Goal: Transaction & Acquisition: Purchase product/service

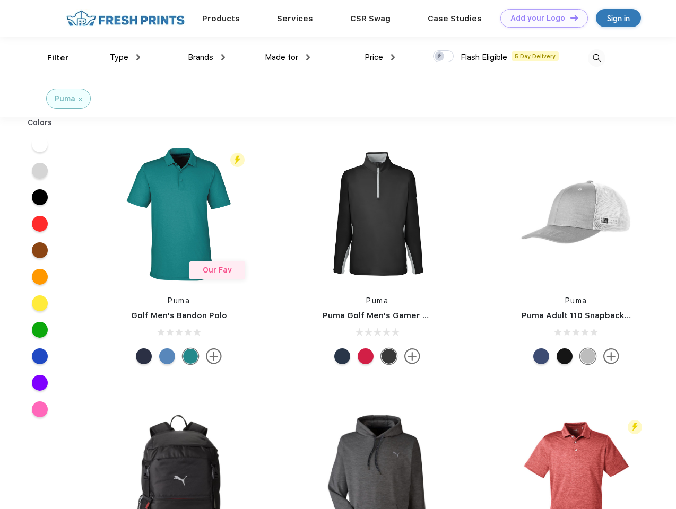
scroll to position [1, 0]
click at [540, 18] on link "Add your Logo Design Tool" at bounding box center [544, 18] width 88 height 19
click at [0, 0] on div "Design Tool" at bounding box center [0, 0] width 0 height 0
click at [569, 18] on link "Add your Logo Design Tool" at bounding box center [544, 18] width 88 height 19
click at [51, 58] on div "Filter" at bounding box center [58, 58] width 22 height 12
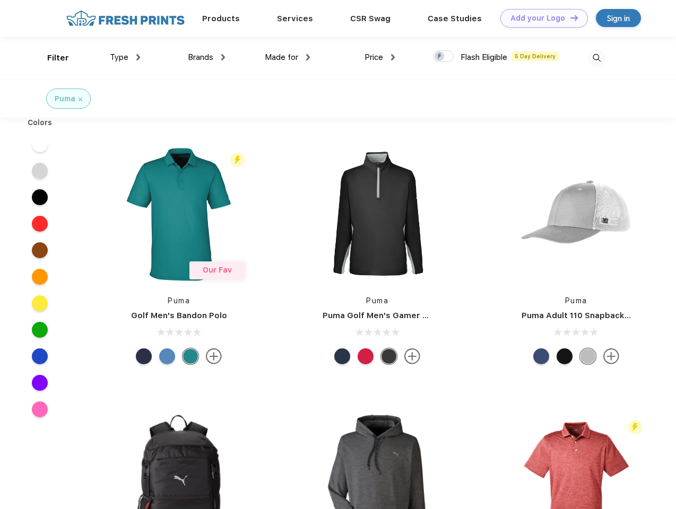
click at [125, 57] on span "Type" at bounding box center [119, 58] width 19 height 10
click at [206, 57] on span "Brands" at bounding box center [200, 58] width 25 height 10
click at [288, 57] on span "Made for" at bounding box center [281, 58] width 33 height 10
click at [380, 57] on span "Price" at bounding box center [374, 58] width 19 height 10
click at [444, 57] on div at bounding box center [443, 56] width 21 height 12
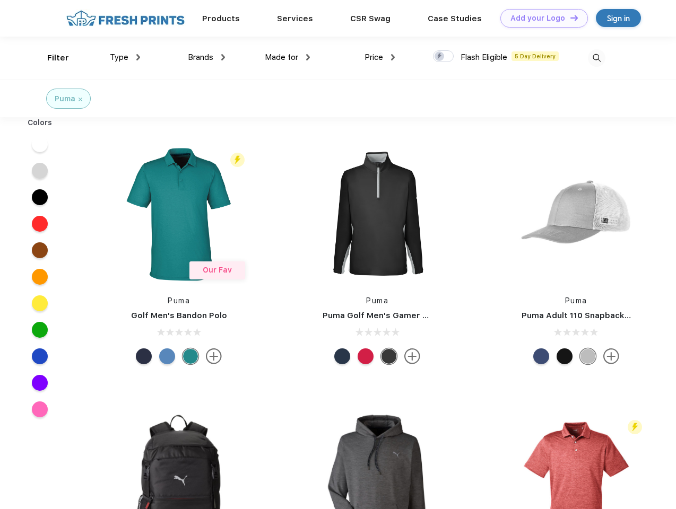
click at [440, 57] on input "checkbox" at bounding box center [436, 53] width 7 height 7
click at [596, 58] on img at bounding box center [597, 58] width 18 height 18
